Goal: Transaction & Acquisition: Book appointment/travel/reservation

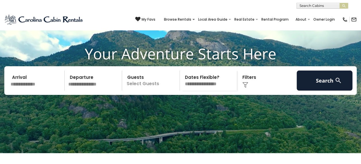
click at [24, 91] on input "text" at bounding box center [37, 81] width 56 height 20
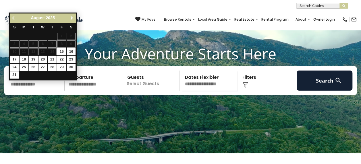
click at [73, 18] on span "Next" at bounding box center [71, 18] width 5 height 5
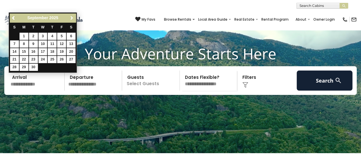
click at [72, 17] on span "Next" at bounding box center [71, 18] width 5 height 5
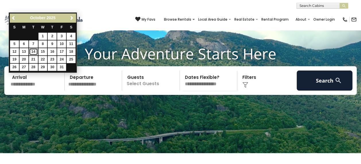
click at [35, 52] on link "14" at bounding box center [33, 51] width 9 height 7
type input "********"
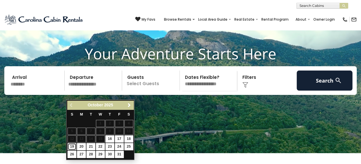
click at [72, 147] on link "19" at bounding box center [71, 146] width 9 height 7
type input "********"
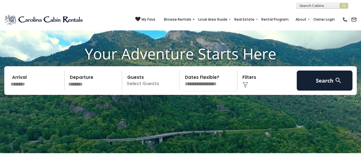
click at [252, 90] on div "Click to Choose" at bounding box center [267, 81] width 56 height 20
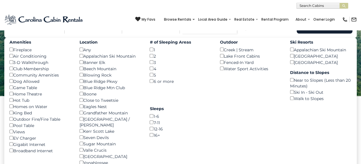
scroll to position [85, 0]
click at [81, 71] on div "Beech Mountain ()" at bounding box center [109, 68] width 61 height 6
click at [334, 33] on button "Search" at bounding box center [324, 23] width 56 height 20
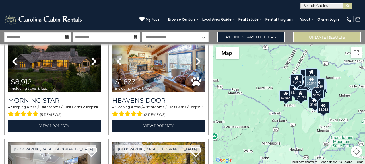
scroll to position [373, 0]
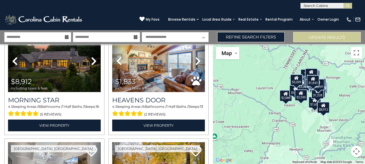
click at [338, 93] on div "$4,485 $3,582 $2,428 $2,269 $2,514 $1,135 $8,912 $1,833 $1,547 $1,983 $1,579 $1…" at bounding box center [289, 104] width 152 height 120
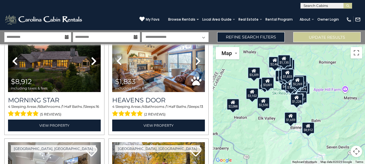
click at [282, 98] on div "$4,485 $3,582 $2,428 $2,269 $2,514 $1,135 $8,912 $1,833 $1,547 $1,983 $1,579 $1…" at bounding box center [289, 104] width 152 height 120
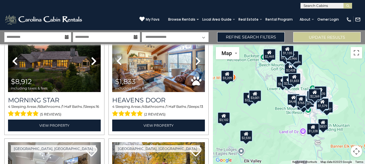
drag, startPoint x: 282, startPoint y: 98, endPoint x: 284, endPoint y: 128, distance: 31.1
click at [284, 128] on div "$4,485 $3,582 $2,428 $2,269 $2,514 $1,135 $8,912 $1,833 $1,547 $1,983 $1,579 $1…" at bounding box center [289, 104] width 152 height 120
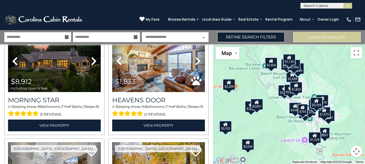
click at [287, 94] on div "$2,514" at bounding box center [290, 89] width 13 height 11
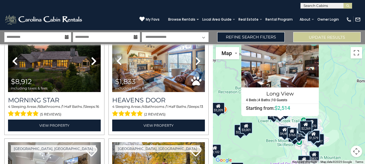
drag, startPoint x: 342, startPoint y: 108, endPoint x: 330, endPoint y: 79, distance: 31.9
click at [330, 79] on div "$4,485 $3,582 $2,428 $2,269 $2,514 $1,135 $8,912 $1,833 $1,547 $1,983 $1,579 $1…" at bounding box center [289, 104] width 152 height 120
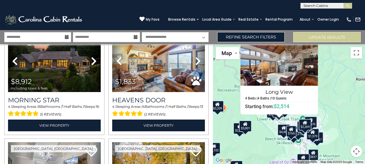
click at [292, 130] on icon at bounding box center [291, 129] width 5 height 4
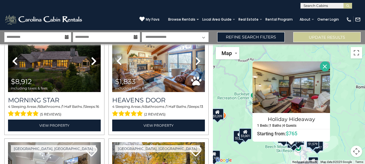
click at [345, 96] on div "$4,485 $3,582 $2,428 $2,269 $2,514 $1,135 $8,912 $1,833 $1,547 $1,983 $1,579 $1…" at bounding box center [289, 104] width 152 height 120
click at [324, 67] on button "Close" at bounding box center [325, 66] width 10 height 10
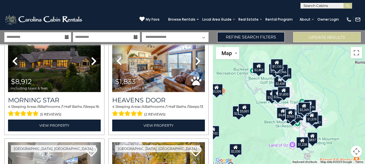
drag, startPoint x: 321, startPoint y: 119, endPoint x: 320, endPoint y: 92, distance: 26.7
click at [320, 92] on div "$4,485 $3,582 $2,428 $2,269 $2,514 $1,135 $8,912 $1,833 $1,547 $1,983 $1,579 $1…" at bounding box center [289, 104] width 152 height 120
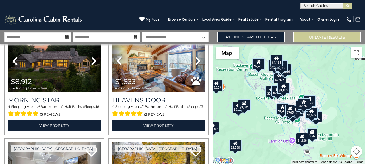
click at [305, 105] on div "$2,269" at bounding box center [303, 103] width 13 height 11
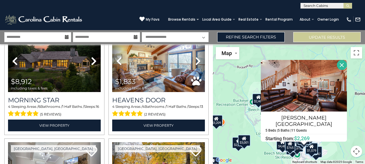
click at [337, 65] on button "Close" at bounding box center [342, 65] width 10 height 10
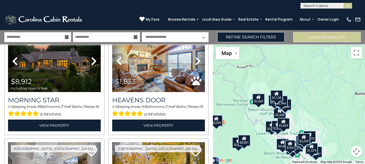
click at [315, 150] on div "$1,579" at bounding box center [311, 148] width 13 height 11
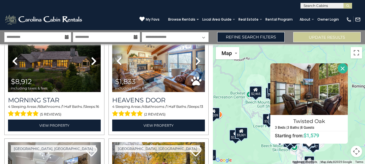
click at [342, 67] on button "Close" at bounding box center [343, 68] width 10 height 10
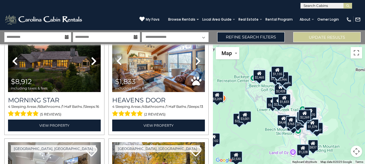
drag, startPoint x: 330, startPoint y: 113, endPoint x: 331, endPoint y: 104, distance: 8.6
click at [331, 104] on div "$4,485 $3,582 $2,428 $2,269 $2,514 $1,135 $8,912 $1,833 $1,547 $1,983 $1,579 $1…" at bounding box center [289, 104] width 152 height 120
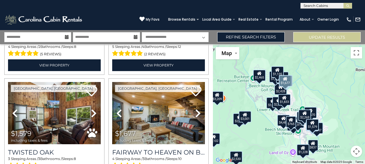
scroll to position [574, 0]
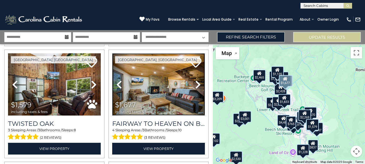
click at [151, 87] on img at bounding box center [158, 84] width 93 height 62
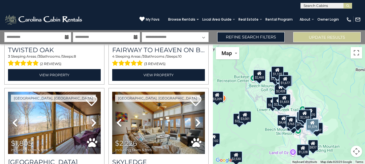
scroll to position [660, 0]
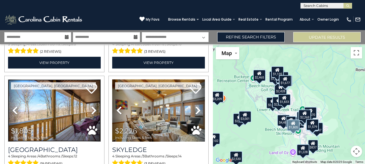
click at [53, 99] on img at bounding box center [54, 110] width 93 height 62
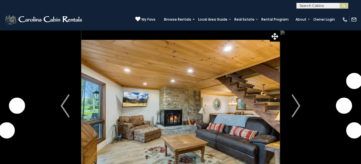
click at [295, 106] on img "Next" at bounding box center [295, 105] width 9 height 23
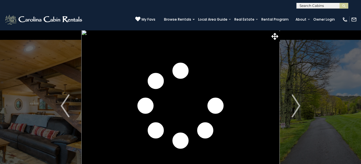
click at [295, 106] on img "Next" at bounding box center [295, 105] width 9 height 23
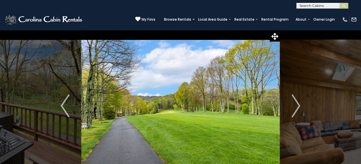
click at [295, 106] on img "Next" at bounding box center [295, 105] width 9 height 23
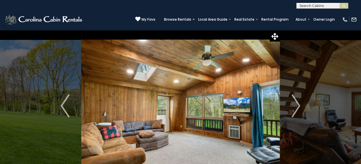
click at [295, 106] on img "Next" at bounding box center [295, 105] width 9 height 23
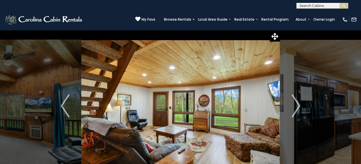
click at [295, 106] on img "Next" at bounding box center [295, 105] width 9 height 23
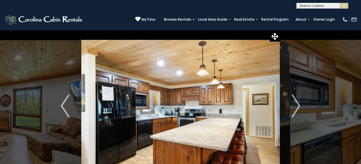
click at [295, 106] on img "Next" at bounding box center [295, 105] width 9 height 23
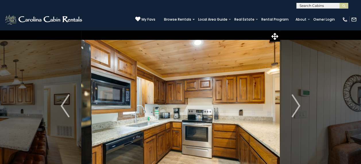
click at [295, 106] on img "Next" at bounding box center [295, 105] width 9 height 23
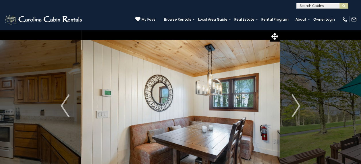
click at [295, 106] on img "Next" at bounding box center [295, 105] width 9 height 23
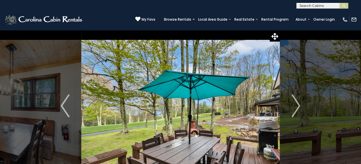
click at [295, 106] on img "Next" at bounding box center [295, 105] width 9 height 23
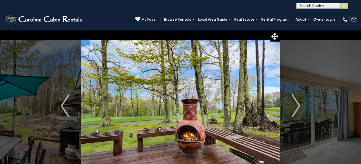
click at [295, 106] on img "Next" at bounding box center [295, 105] width 9 height 23
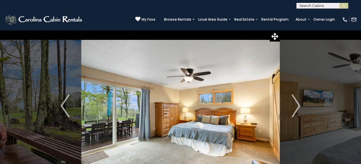
click at [295, 106] on img "Next" at bounding box center [295, 105] width 9 height 23
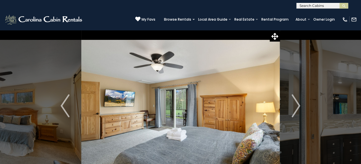
click at [295, 106] on img "Next" at bounding box center [295, 105] width 9 height 23
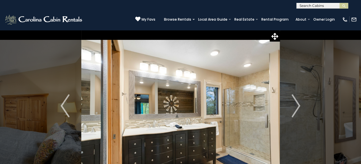
click at [295, 106] on img "Next" at bounding box center [295, 105] width 9 height 23
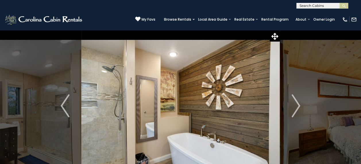
click at [295, 106] on img "Next" at bounding box center [295, 105] width 9 height 23
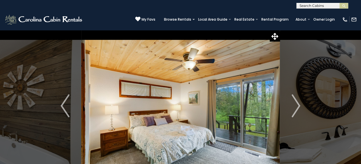
click at [295, 106] on img "Next" at bounding box center [295, 105] width 9 height 23
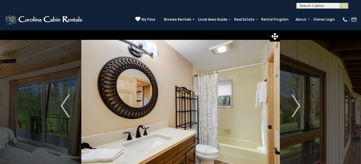
click at [295, 106] on img "Next" at bounding box center [295, 105] width 9 height 23
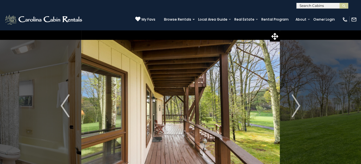
click at [295, 106] on img "Next" at bounding box center [295, 105] width 9 height 23
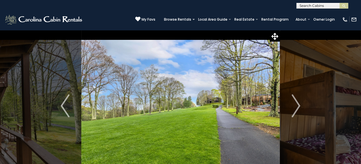
click at [295, 106] on img "Next" at bounding box center [295, 105] width 9 height 23
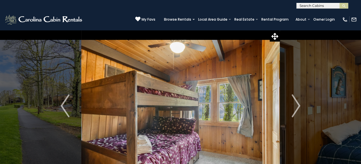
click at [295, 106] on img "Next" at bounding box center [295, 105] width 9 height 23
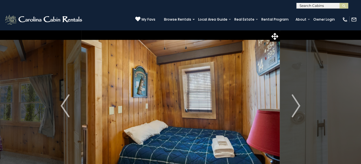
click at [295, 106] on img "Next" at bounding box center [295, 105] width 9 height 23
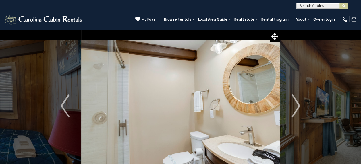
click at [295, 106] on img "Next" at bounding box center [295, 105] width 9 height 23
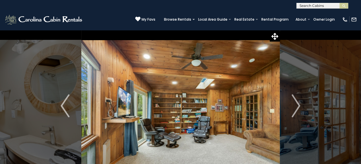
click at [295, 106] on img "Next" at bounding box center [295, 105] width 9 height 23
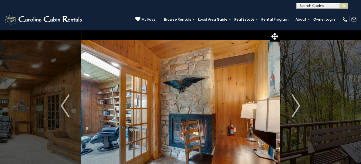
click at [295, 106] on img "Next" at bounding box center [295, 105] width 9 height 23
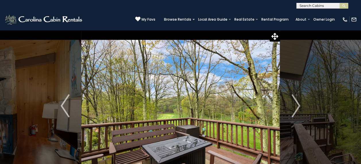
click at [295, 106] on img "Next" at bounding box center [295, 105] width 9 height 23
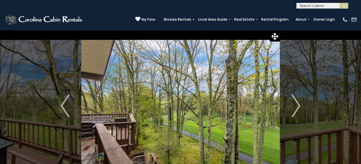
click at [295, 106] on img "Next" at bounding box center [295, 105] width 9 height 23
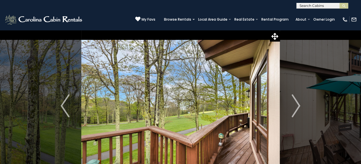
click at [295, 106] on img "Next" at bounding box center [295, 105] width 9 height 23
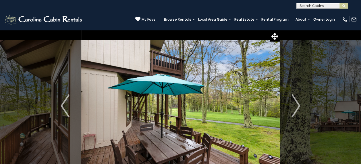
click at [295, 106] on img "Next" at bounding box center [295, 105] width 9 height 23
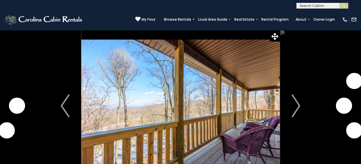
click at [297, 103] on img "Next" at bounding box center [295, 105] width 9 height 23
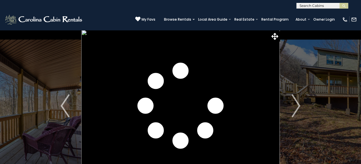
click at [297, 103] on img "Next" at bounding box center [295, 105] width 9 height 23
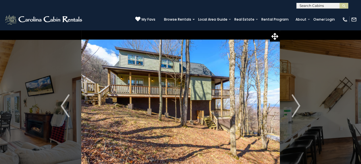
click at [297, 103] on img "Next" at bounding box center [295, 105] width 9 height 23
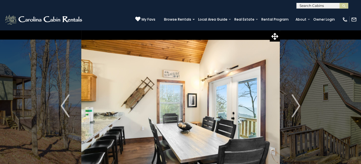
click at [65, 99] on img "Previous" at bounding box center [65, 105] width 9 height 23
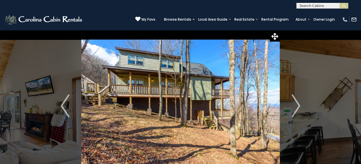
click at [67, 99] on img "Previous" at bounding box center [65, 105] width 9 height 23
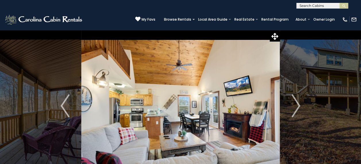
click at [297, 102] on img "Next" at bounding box center [295, 105] width 9 height 23
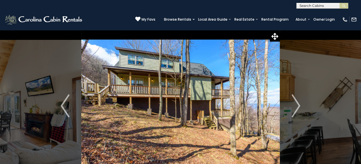
click at [297, 102] on img "Next" at bounding box center [295, 105] width 9 height 23
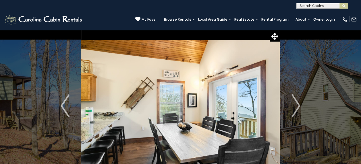
click at [297, 102] on img "Next" at bounding box center [295, 105] width 9 height 23
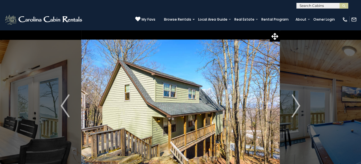
click at [297, 102] on img "Next" at bounding box center [295, 105] width 9 height 23
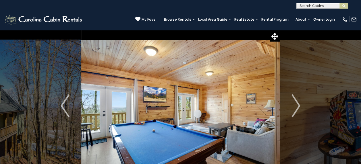
click at [297, 102] on img "Next" at bounding box center [295, 105] width 9 height 23
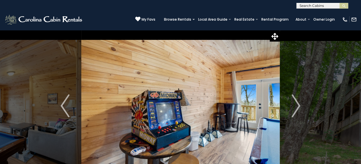
click at [297, 102] on img "Next" at bounding box center [295, 105] width 9 height 23
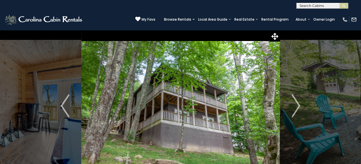
click at [297, 102] on img "Next" at bounding box center [295, 105] width 9 height 23
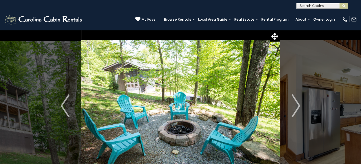
click at [297, 102] on img "Next" at bounding box center [295, 105] width 9 height 23
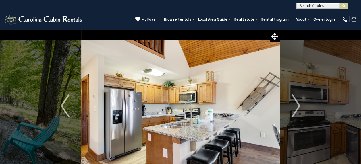
click at [297, 102] on img "Next" at bounding box center [295, 105] width 9 height 23
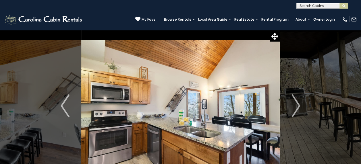
click at [297, 102] on img "Next" at bounding box center [295, 105] width 9 height 23
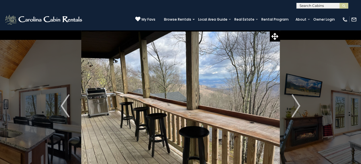
click at [297, 102] on img "Next" at bounding box center [295, 105] width 9 height 23
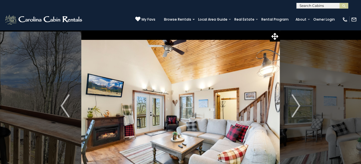
click at [297, 102] on img "Next" at bounding box center [295, 105] width 9 height 23
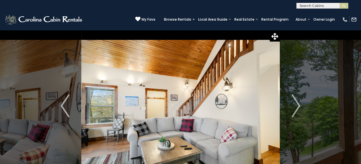
click at [297, 102] on img "Next" at bounding box center [295, 105] width 9 height 23
